Goal: Transaction & Acquisition: Book appointment/travel/reservation

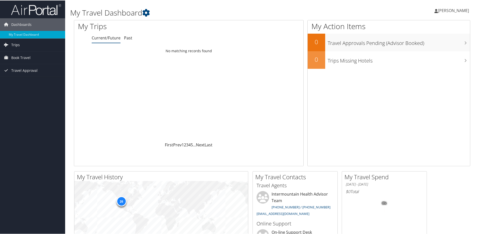
click at [16, 43] on span "Trips" at bounding box center [15, 44] width 9 height 13
click at [34, 55] on link "Current/Future Trips" at bounding box center [32, 55] width 65 height 8
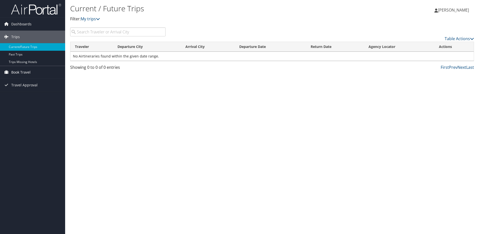
click at [21, 72] on span "Book Travel" at bounding box center [20, 72] width 19 height 13
click at [31, 97] on link "Book/Manage Online Trips" at bounding box center [32, 98] width 65 height 8
click at [18, 22] on span "Dashboards" at bounding box center [21, 24] width 20 height 13
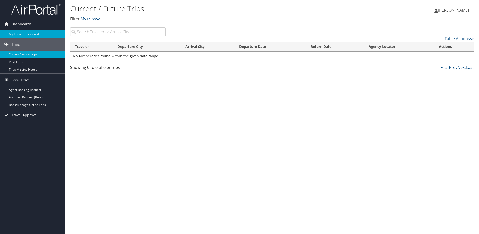
click at [21, 34] on link "My Travel Dashboard" at bounding box center [32, 34] width 65 height 8
